Goal: Information Seeking & Learning: Learn about a topic

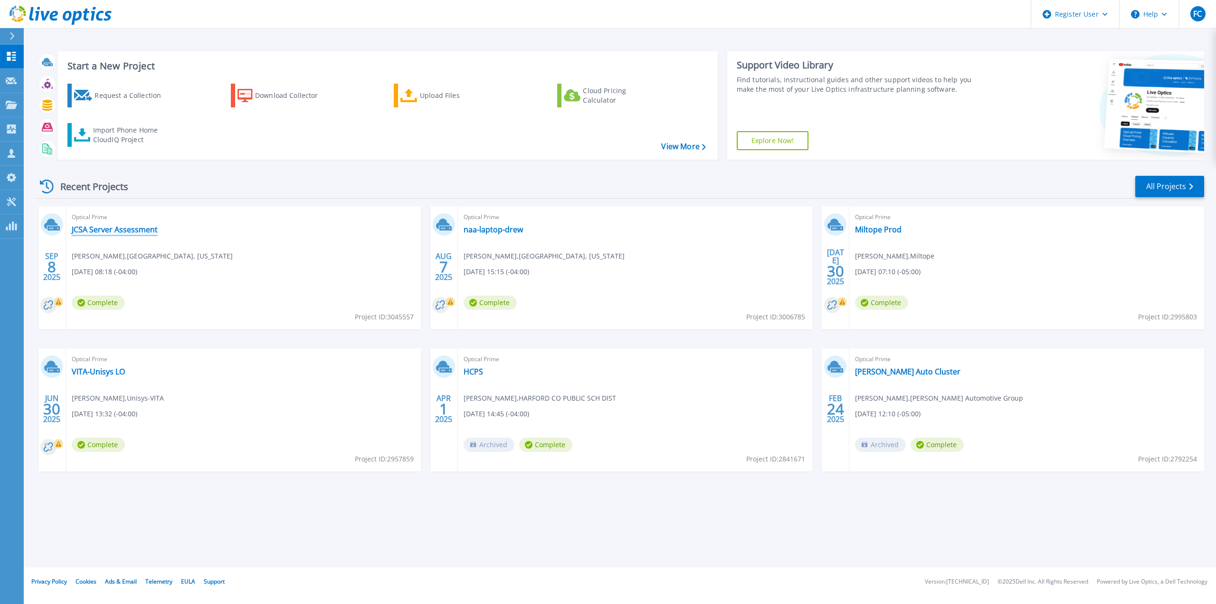
click at [109, 231] on link "JCSA Server Assessment" at bounding box center [115, 230] width 86 height 10
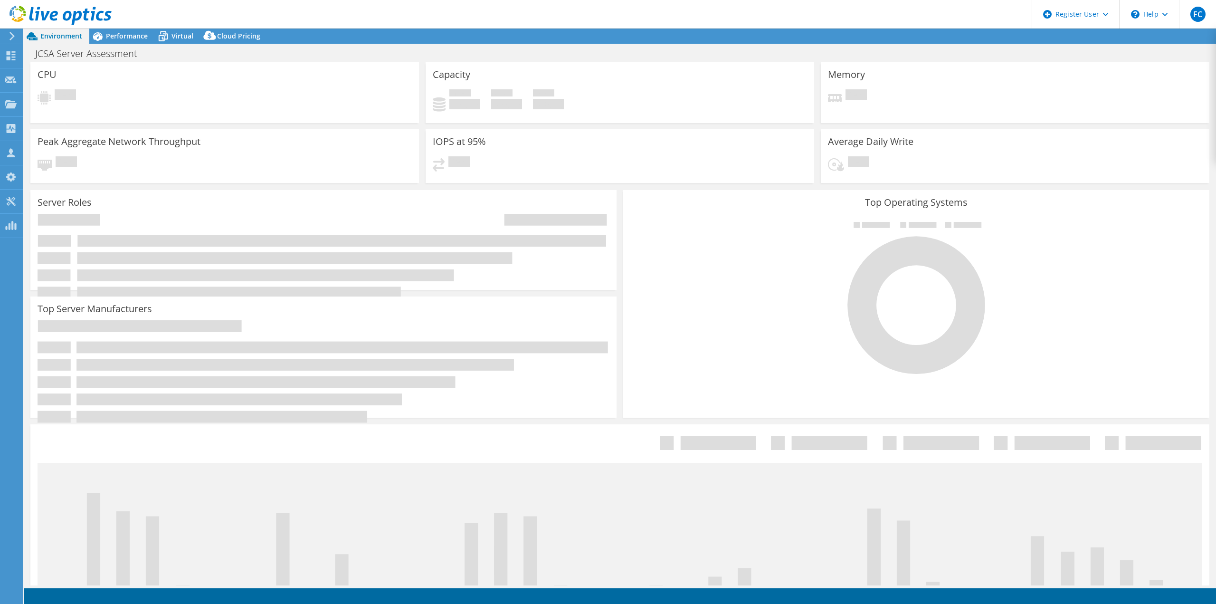
select select "USD"
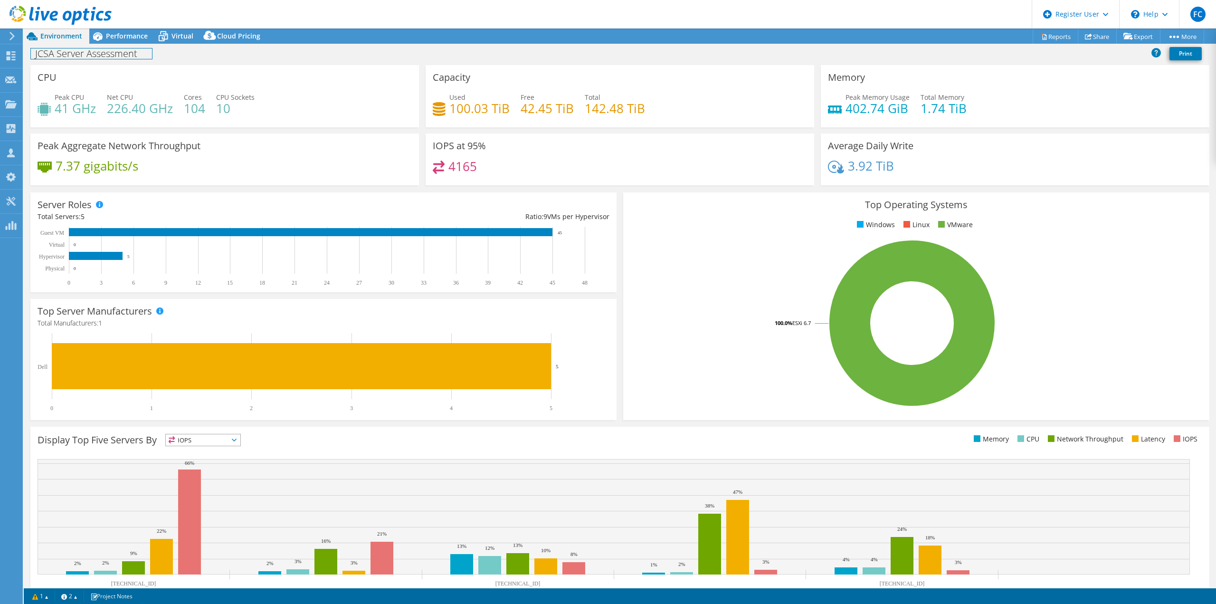
click at [139, 45] on div "JCSA Server Assessment Print" at bounding box center [620, 54] width 1193 height 18
click at [136, 37] on span "Performance" at bounding box center [127, 35] width 42 height 9
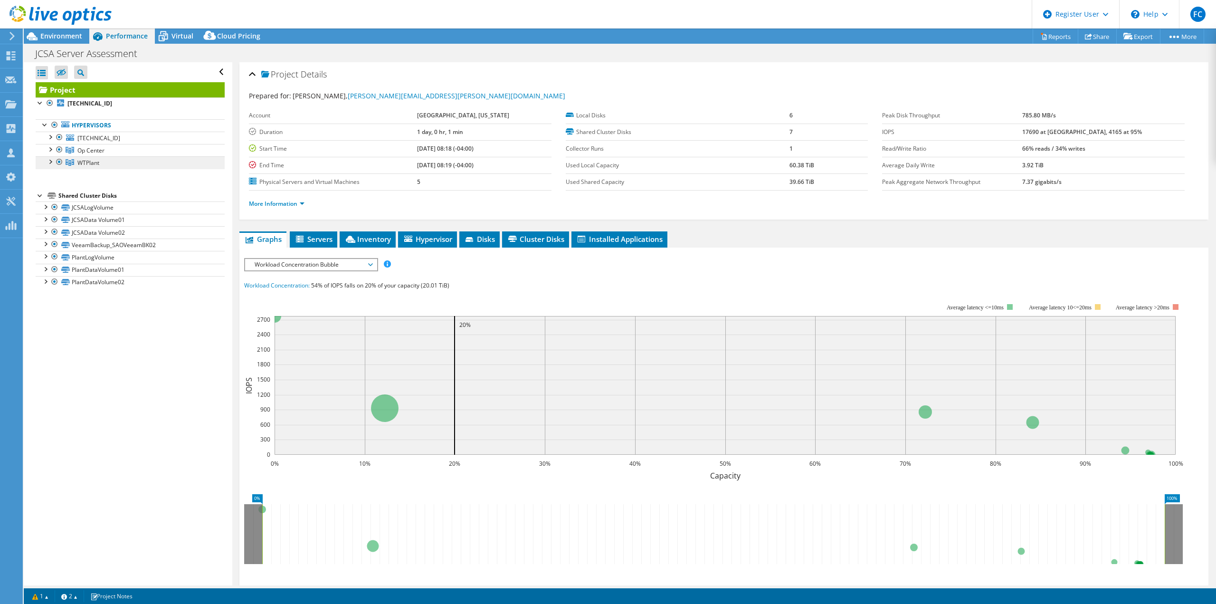
click at [134, 169] on link "WTPlant" at bounding box center [130, 162] width 189 height 12
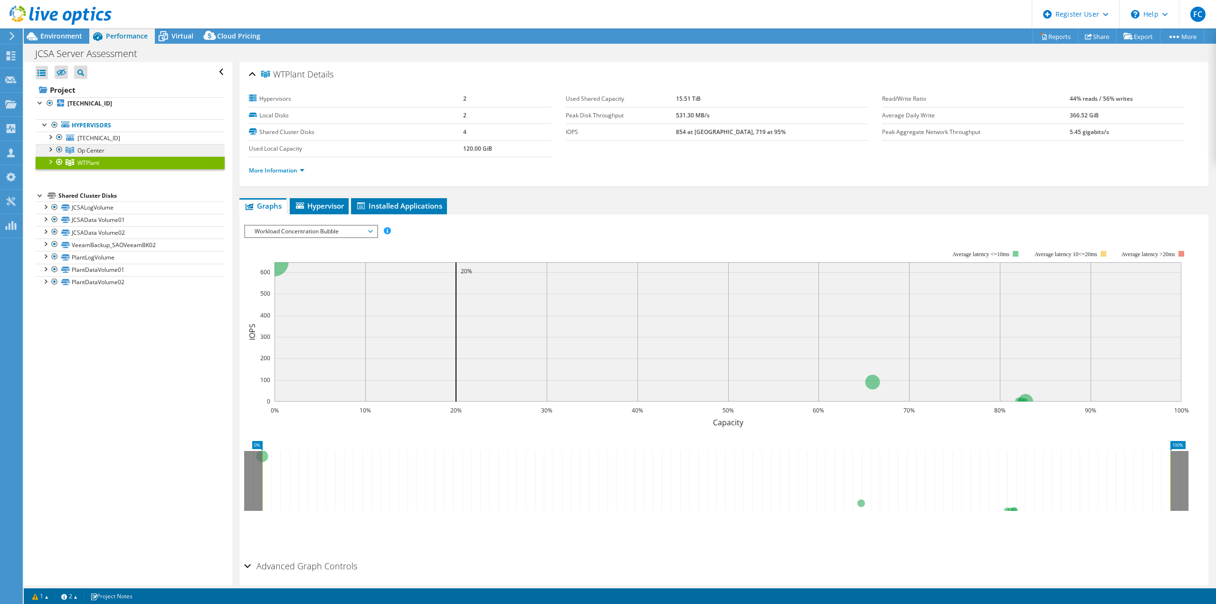
click at [127, 149] on link "Op Center" at bounding box center [130, 150] width 189 height 12
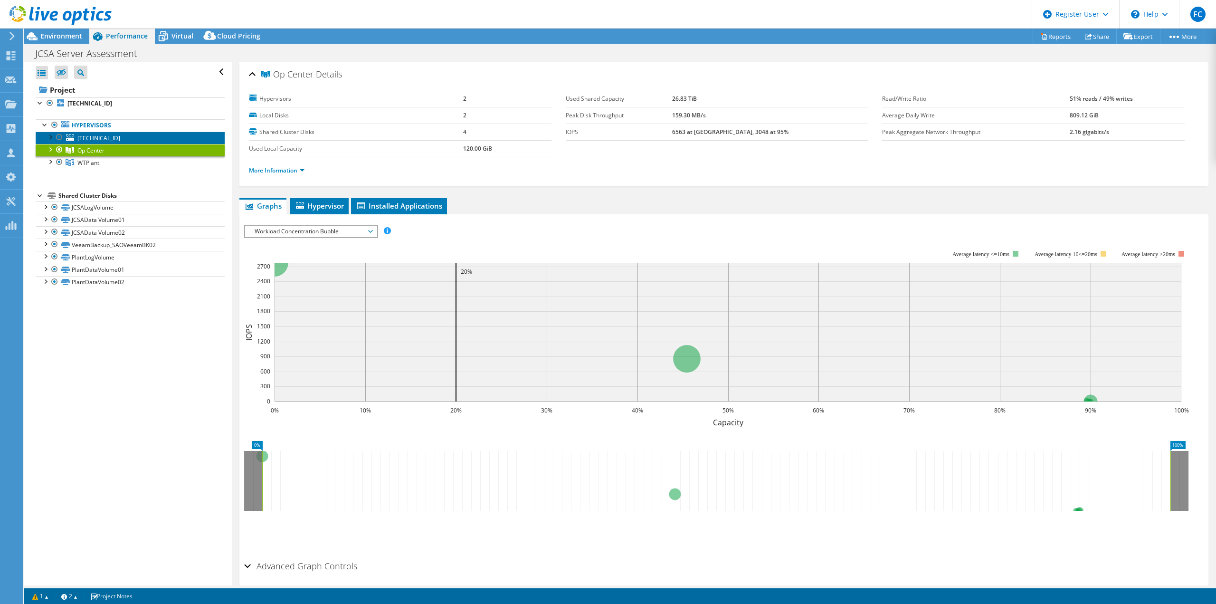
click at [127, 138] on link "10.4.57.110" at bounding box center [130, 138] width 189 height 12
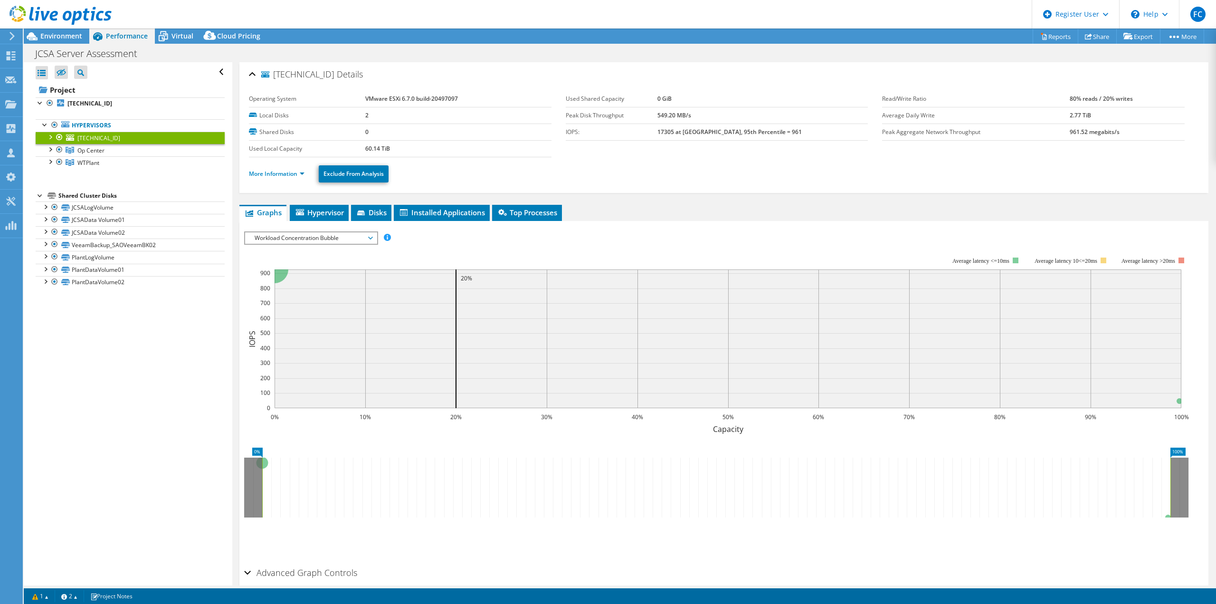
click at [49, 139] on div at bounding box center [50, 137] width 10 height 10
click at [52, 154] on link "Op Center" at bounding box center [130, 150] width 189 height 12
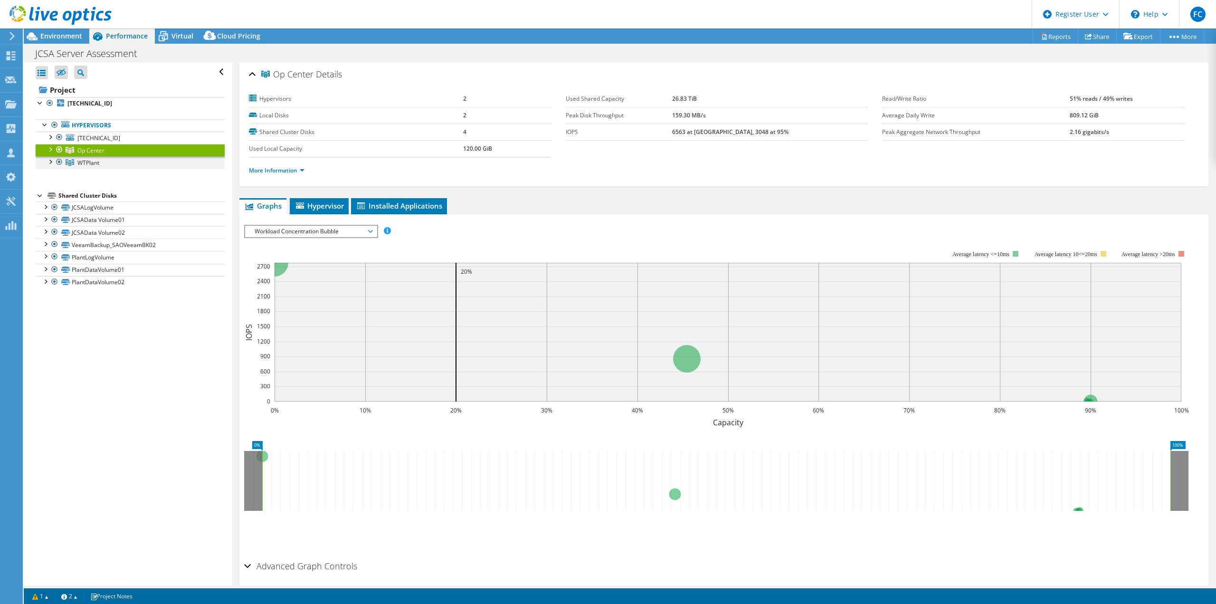
click at [50, 159] on div at bounding box center [50, 161] width 10 height 10
click at [52, 162] on div at bounding box center [50, 161] width 10 height 10
click at [95, 210] on link "JCSALogVolume" at bounding box center [130, 207] width 189 height 12
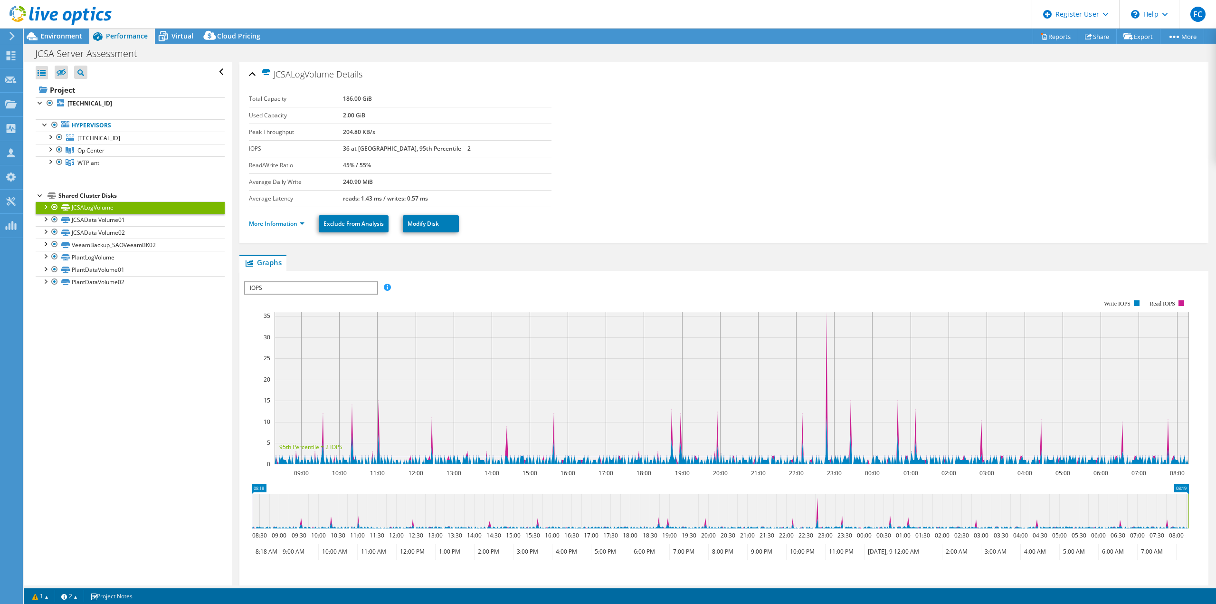
click at [45, 210] on li "JCSALogVolume JCSALogVolume | 10.4.8.172 JCSALogVolume | 10.4.8.171" at bounding box center [130, 207] width 189 height 12
click at [45, 208] on div at bounding box center [45, 206] width 10 height 10
click at [86, 222] on link "JCSALogVolume | 10.4.8.172" at bounding box center [130, 220] width 189 height 12
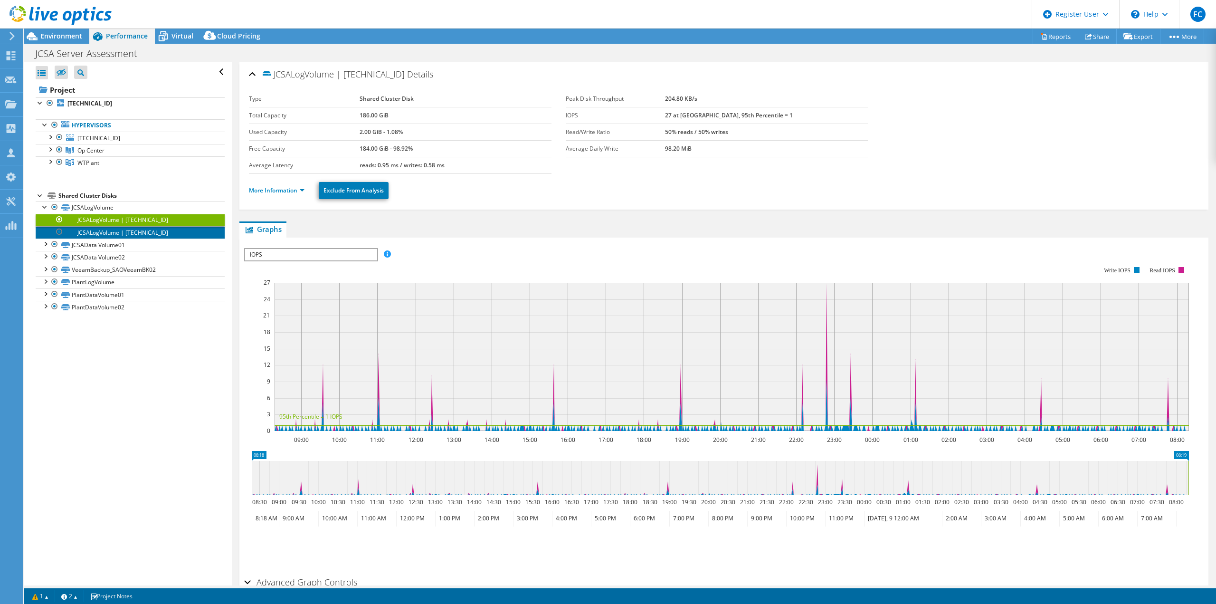
click at [117, 233] on link "JCSALogVolume | 10.4.8.171" at bounding box center [130, 232] width 189 height 12
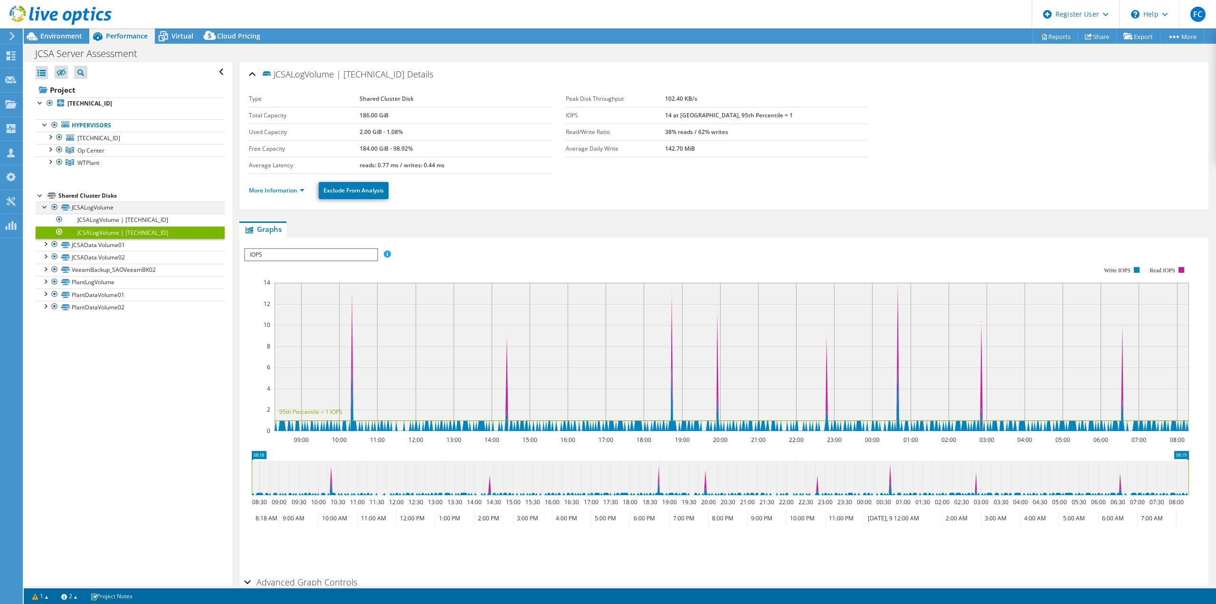
click at [46, 205] on div at bounding box center [45, 206] width 10 height 10
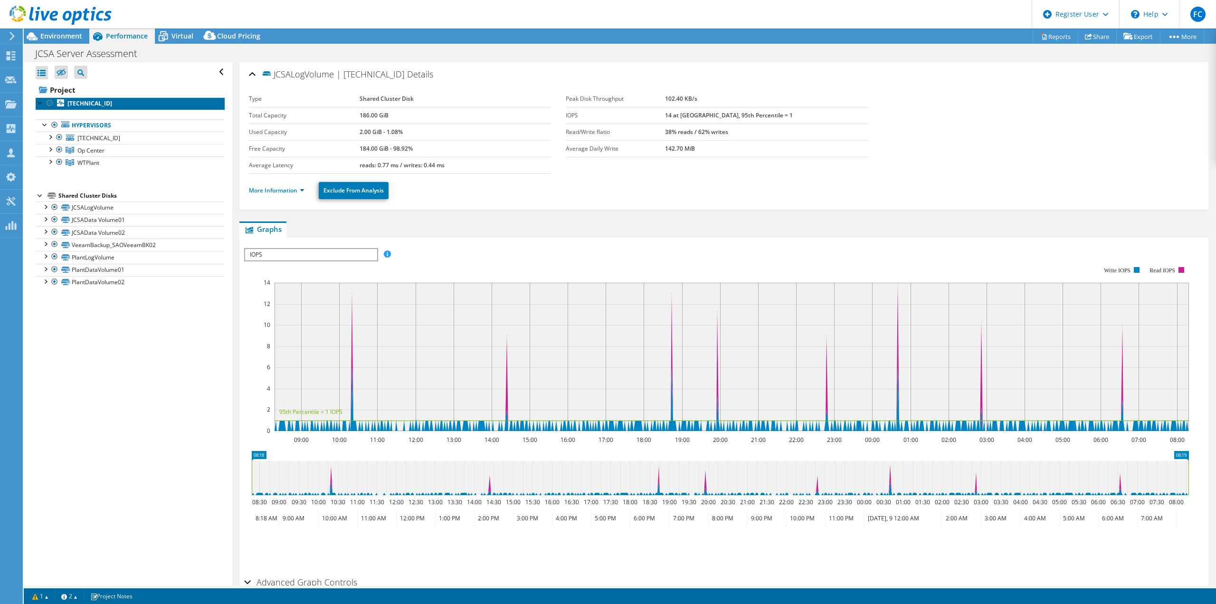
click at [66, 106] on link "10.4.8.172" at bounding box center [130, 103] width 189 height 12
